Goal: Navigation & Orientation: Find specific page/section

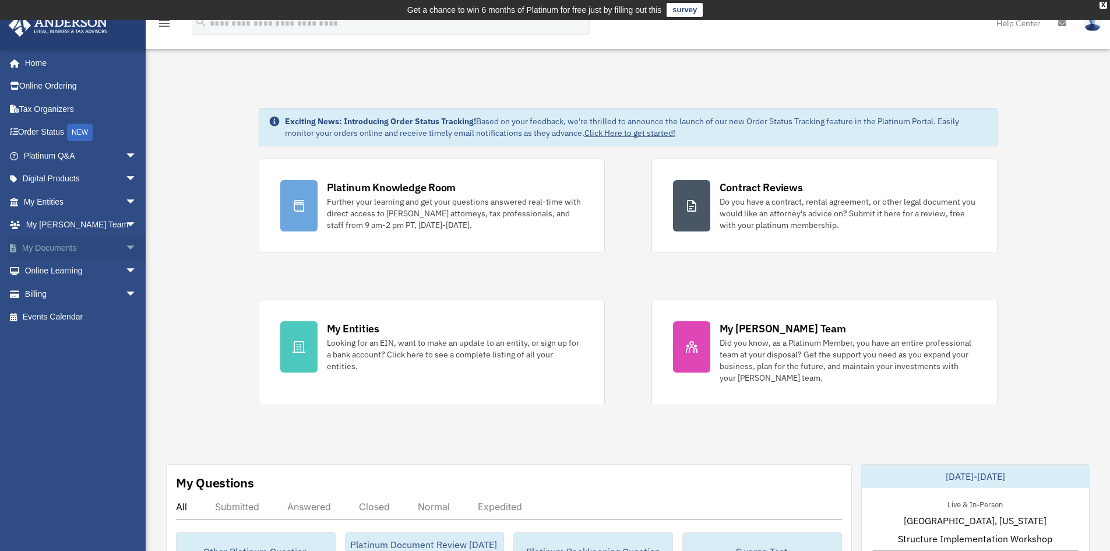
click at [89, 250] on link "My Documents arrow_drop_down" at bounding box center [81, 247] width 146 height 23
click at [125, 249] on span "arrow_drop_down" at bounding box center [136, 248] width 23 height 24
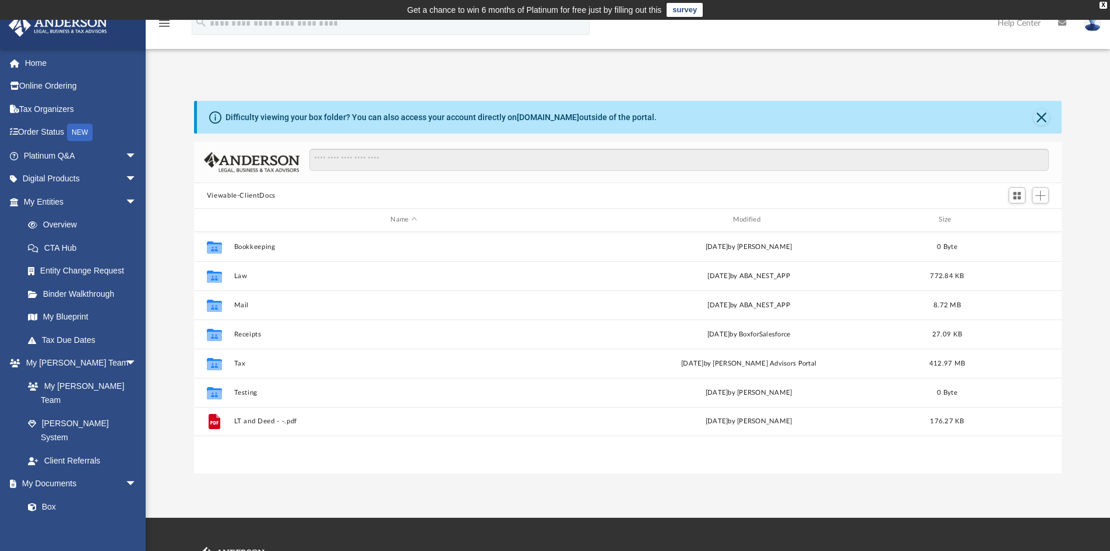
scroll to position [256, 859]
click at [40, 61] on link "Home" at bounding box center [81, 62] width 146 height 23
